Goal: Navigation & Orientation: Find specific page/section

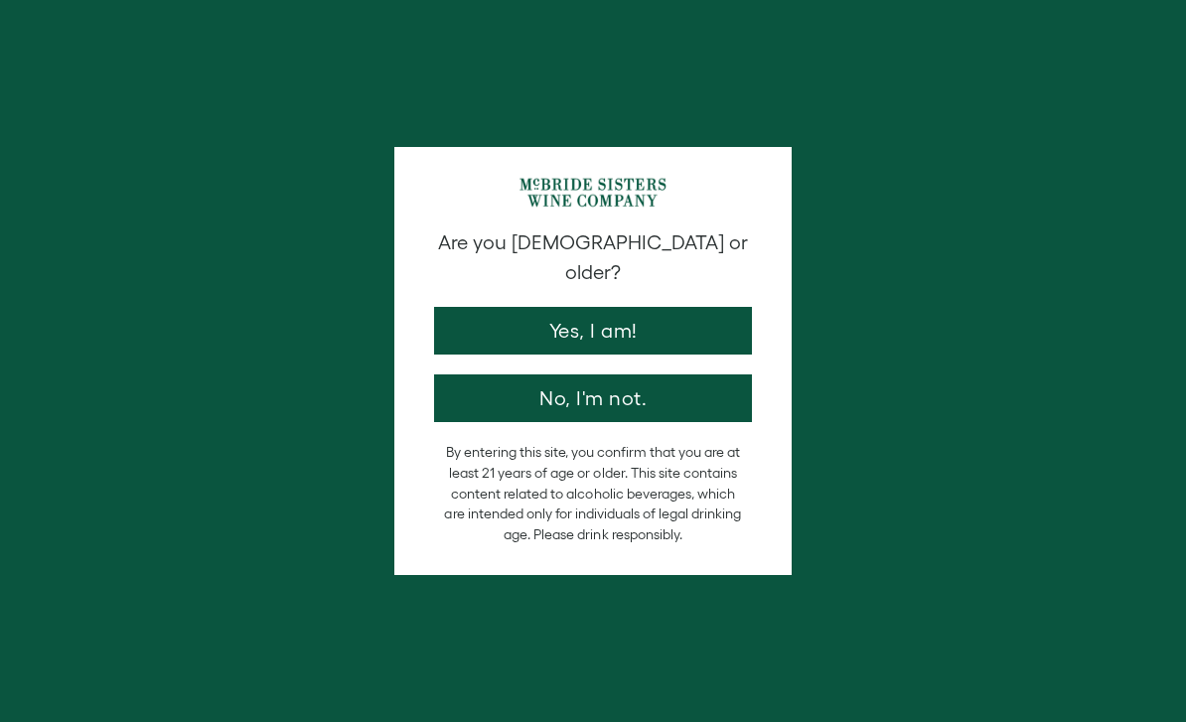
click at [663, 307] on button "Yes, I am!" at bounding box center [593, 331] width 318 height 48
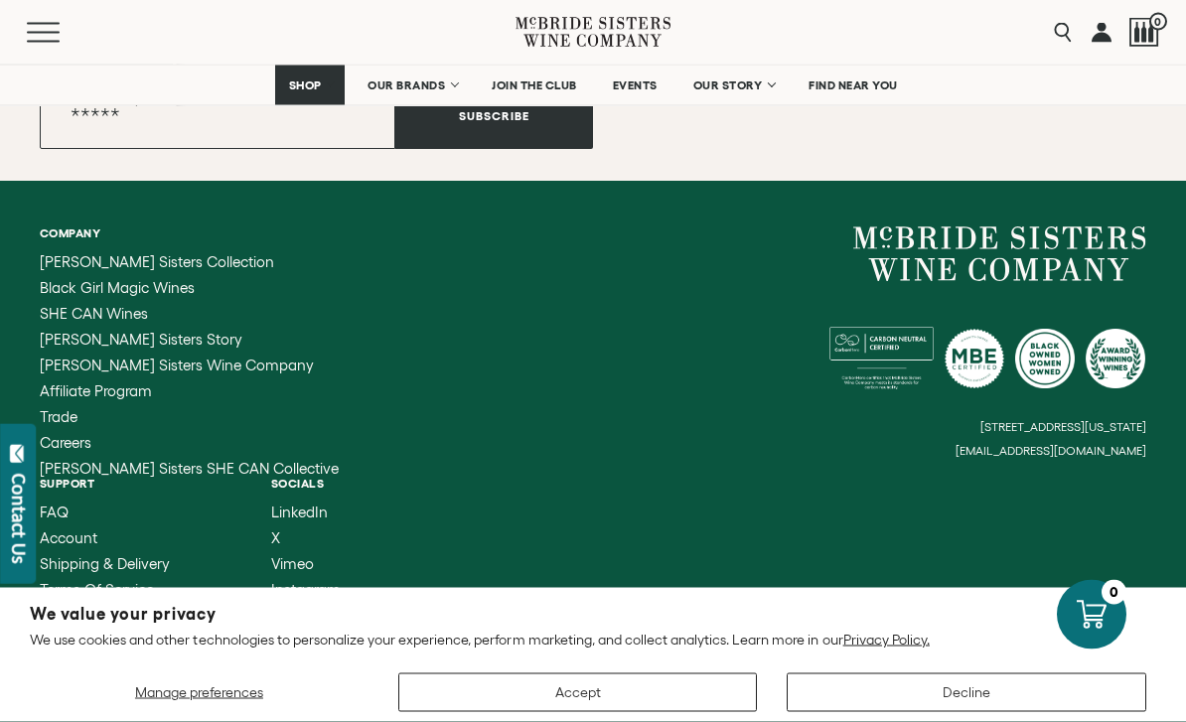
scroll to position [3371, 0]
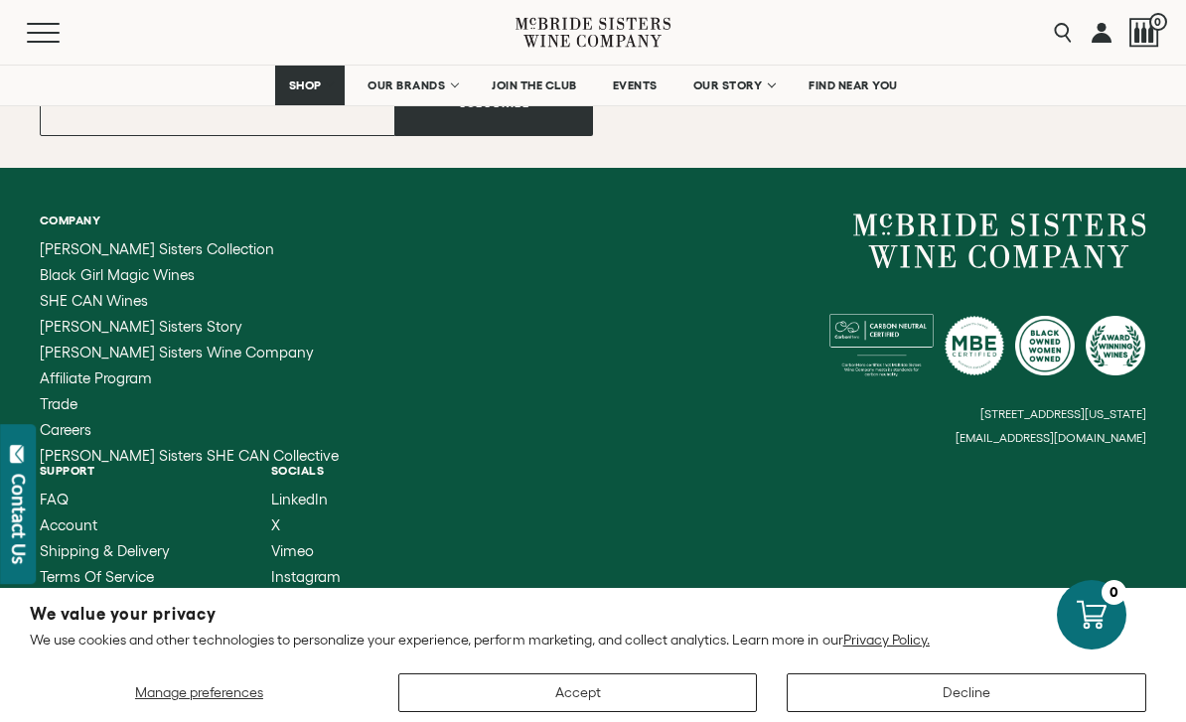
click at [56, 309] on span "SHE CAN Wines" at bounding box center [94, 300] width 108 height 17
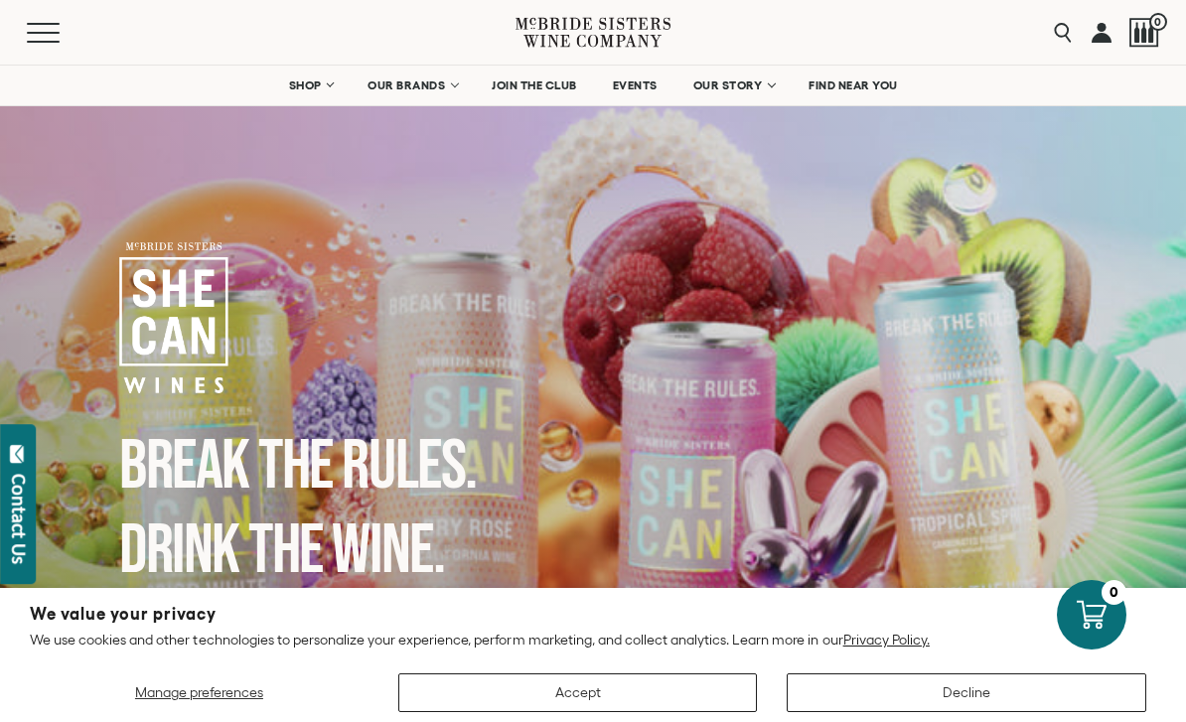
click at [939, 690] on button "Decline" at bounding box center [967, 693] width 360 height 39
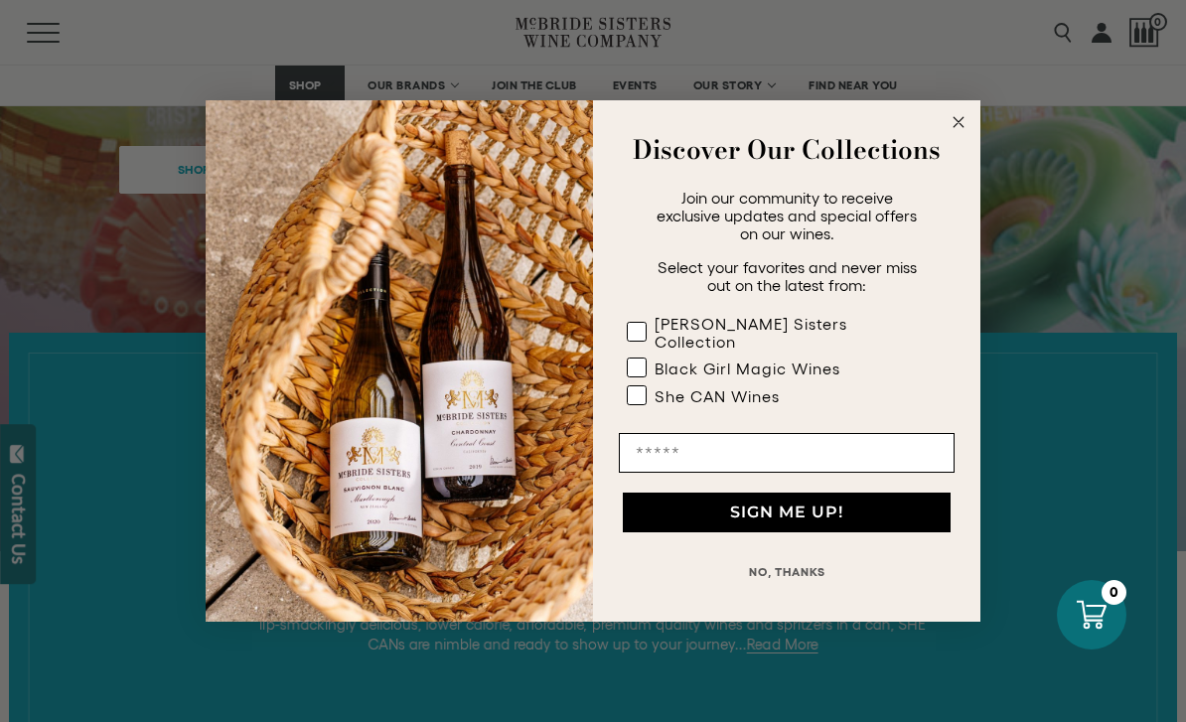
scroll to position [469, 0]
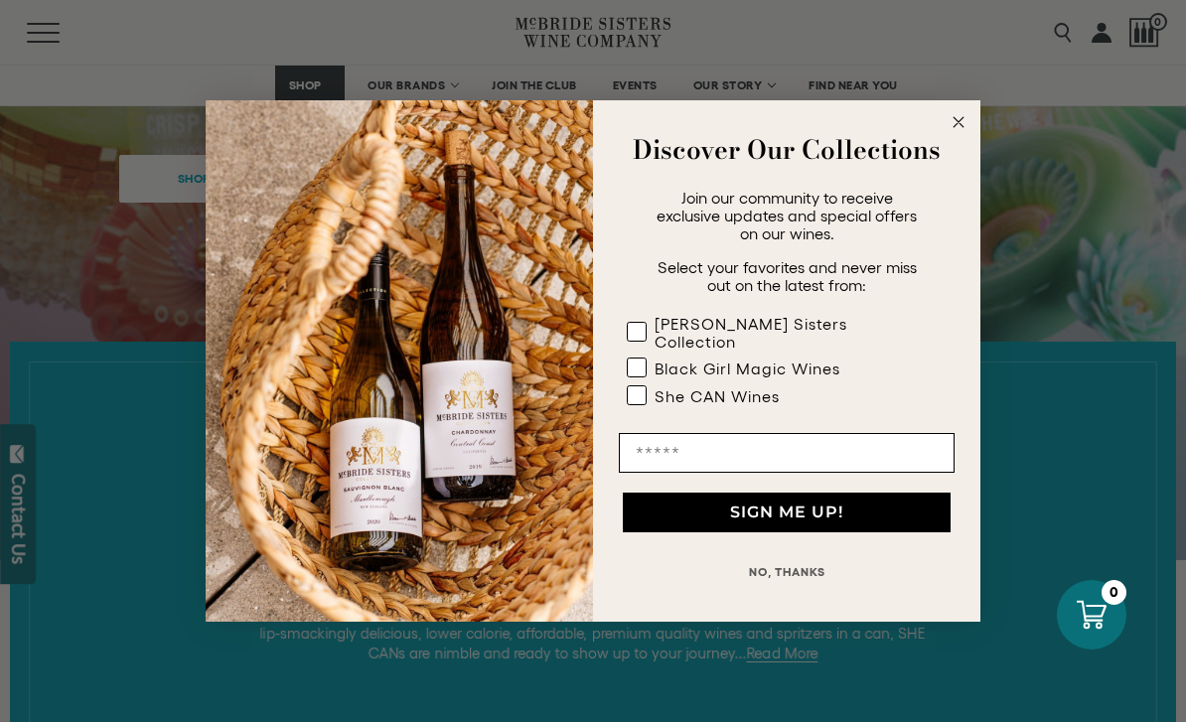
click at [952, 134] on circle "Close dialog" at bounding box center [959, 122] width 23 height 23
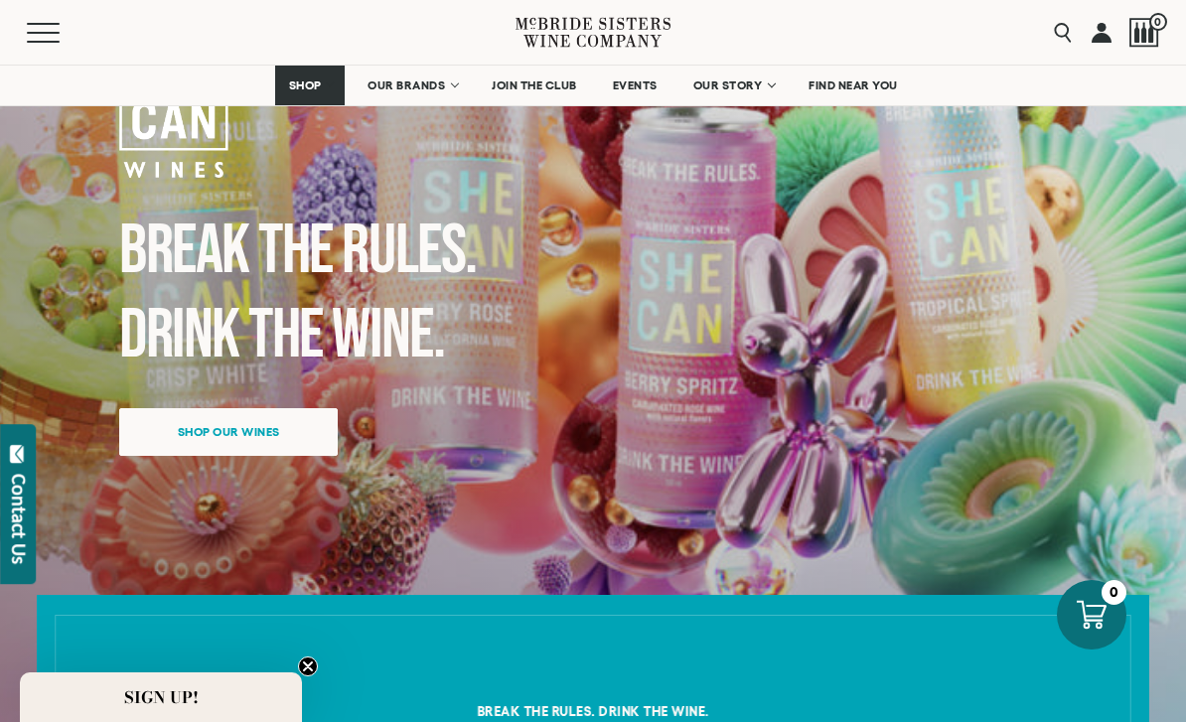
scroll to position [214, 0]
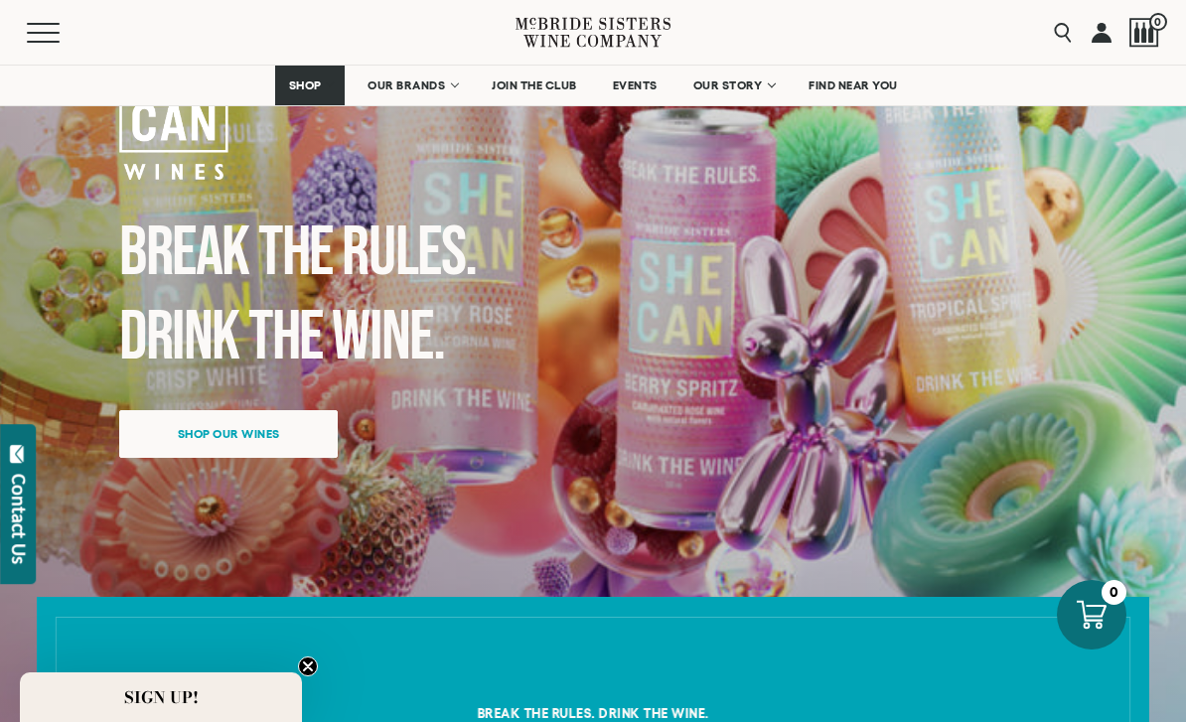
click at [295, 436] on span "Shop our wines" at bounding box center [229, 433] width 172 height 39
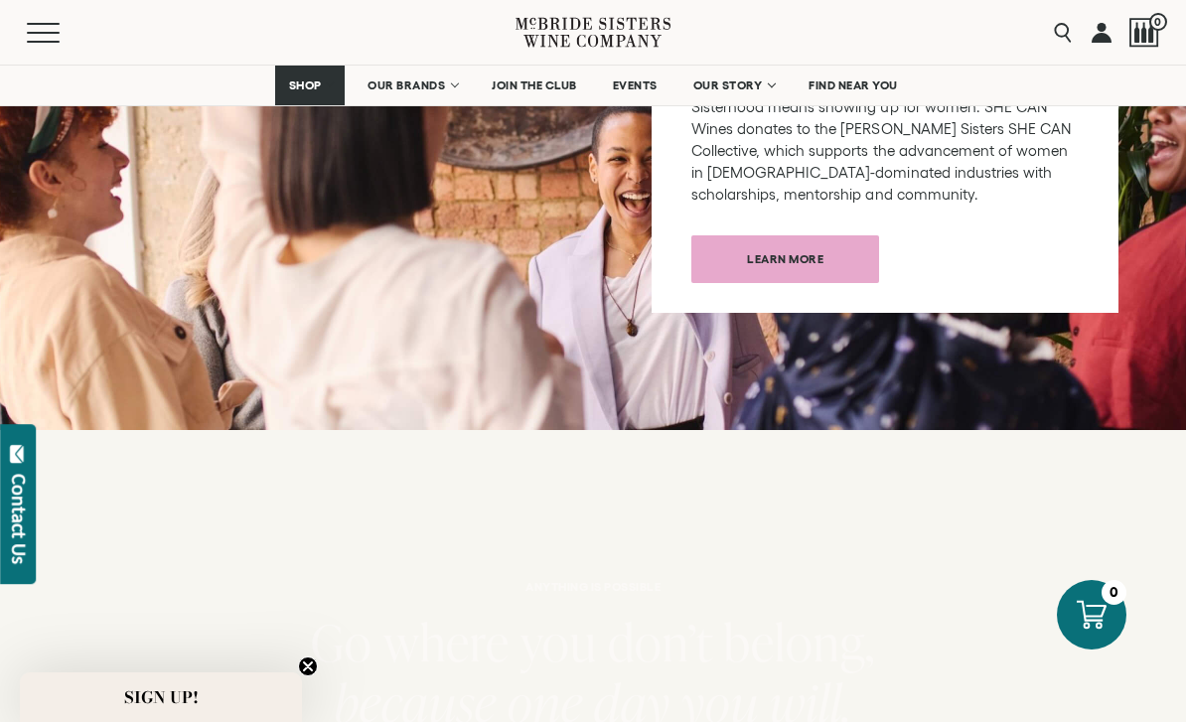
scroll to position [2480, 0]
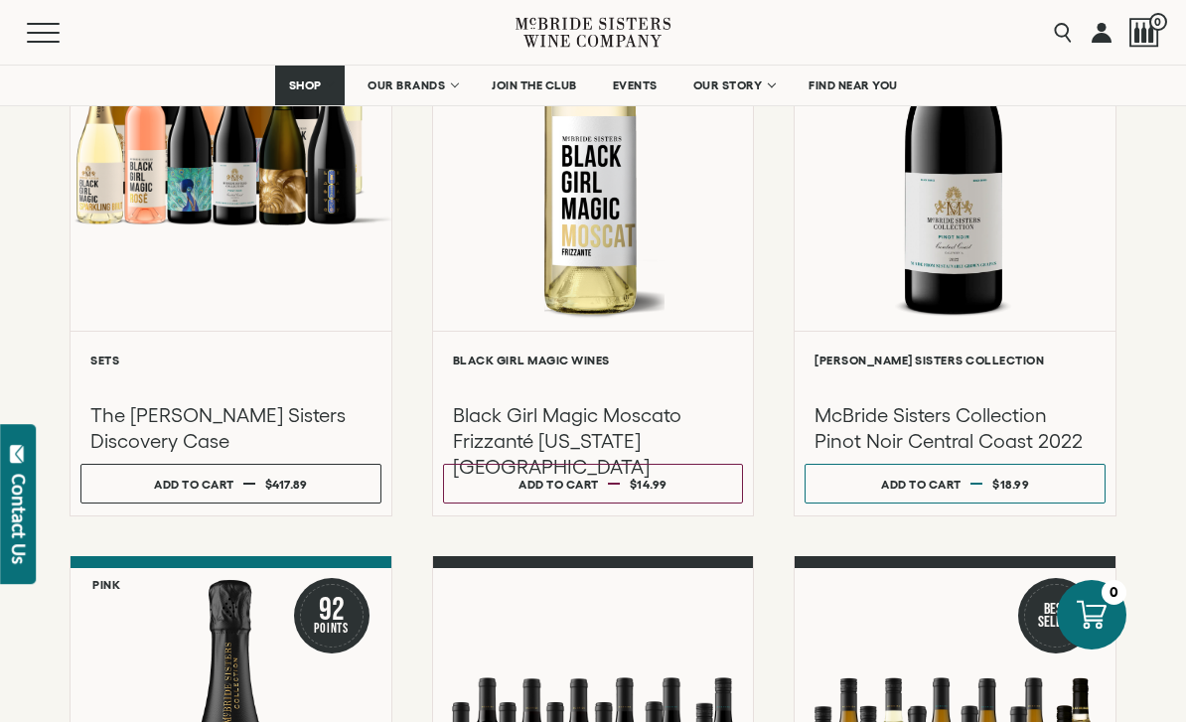
scroll to position [433, 0]
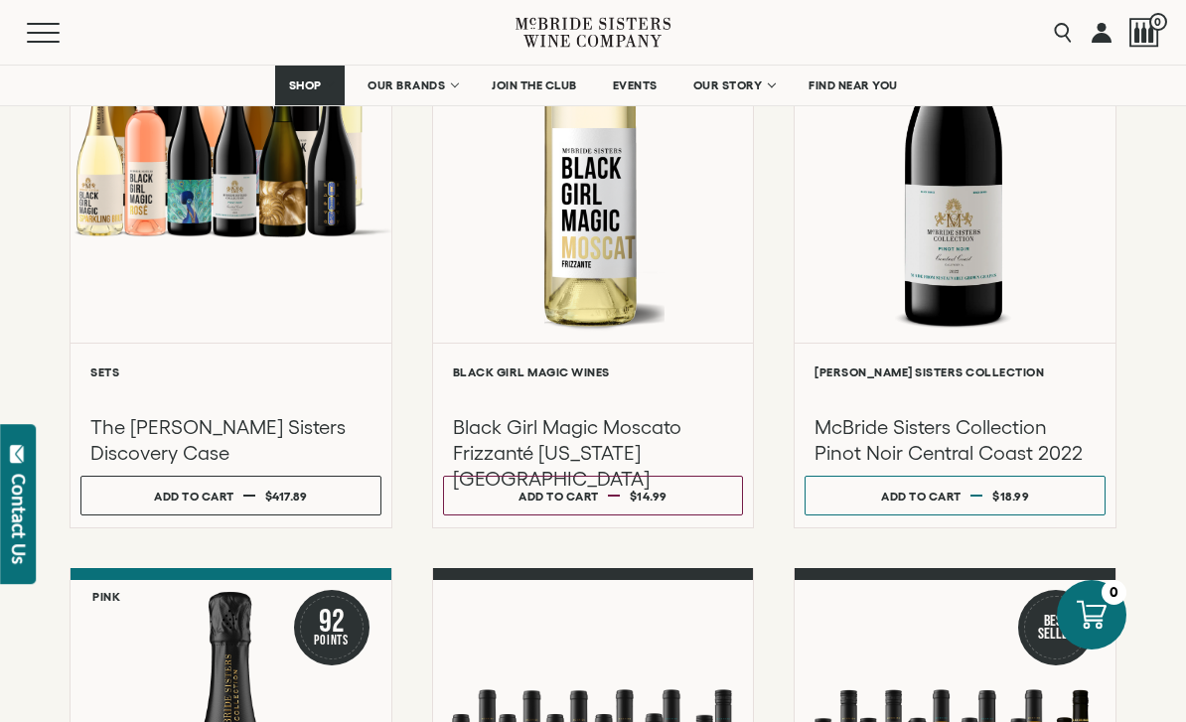
click at [37, 34] on button "Menu" at bounding box center [63, 33] width 72 height 20
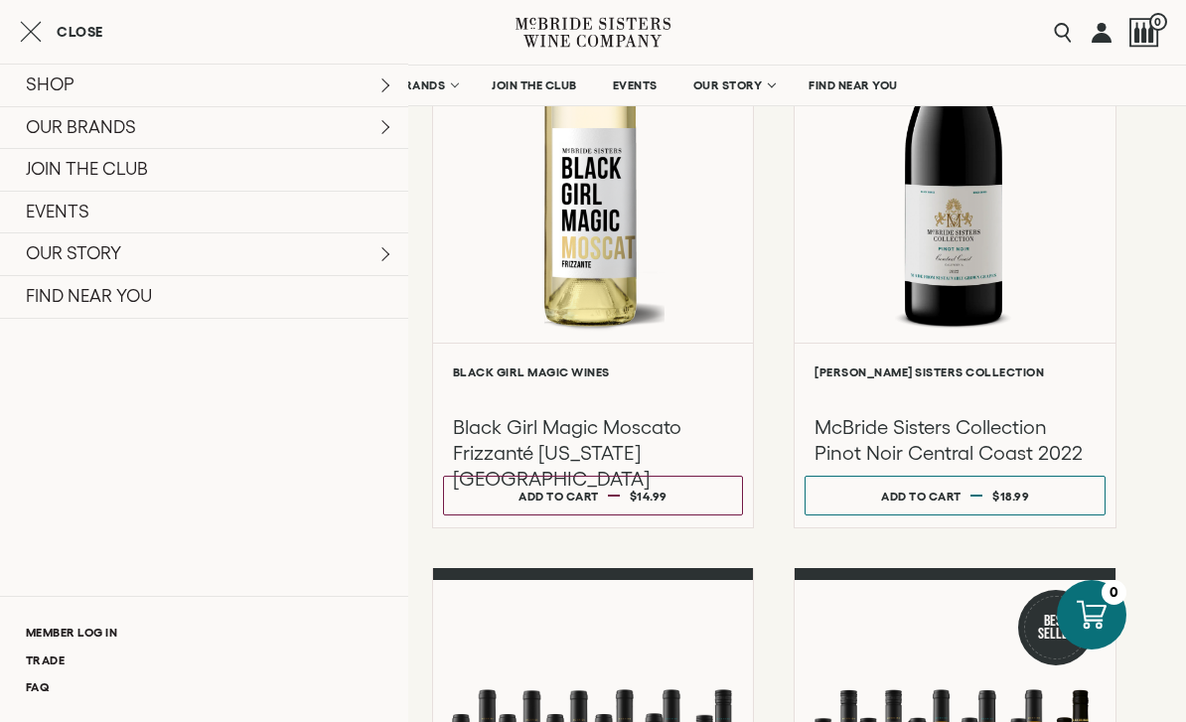
click at [69, 288] on link "FIND NEAR YOU" at bounding box center [204, 297] width 408 height 44
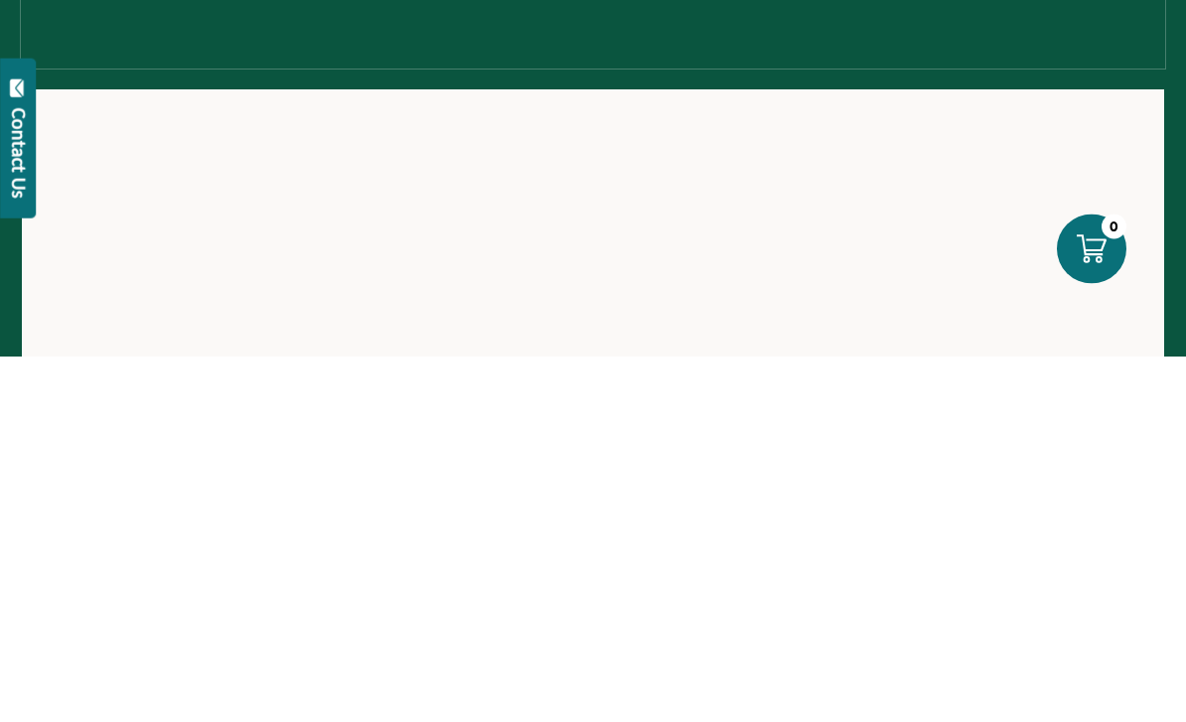
scroll to position [367, 0]
